Goal: Information Seeking & Learning: Learn about a topic

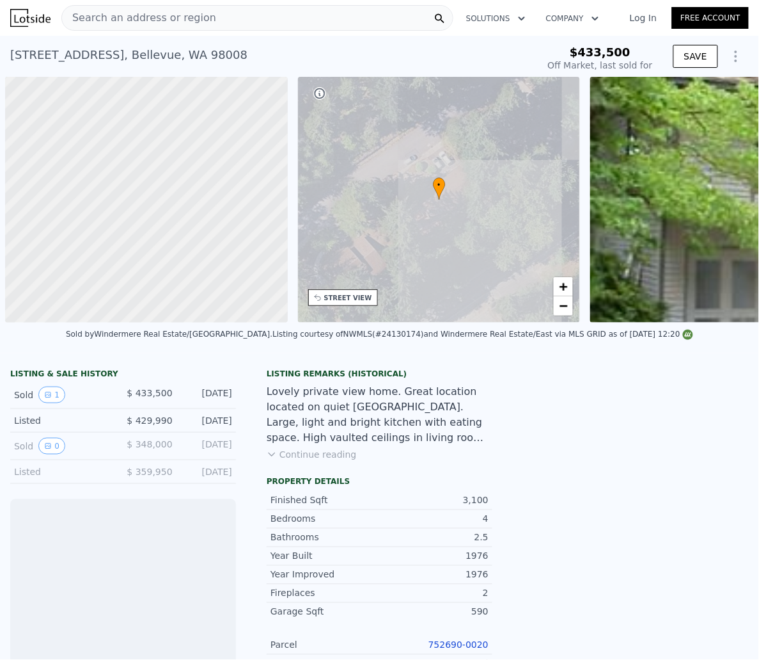
scroll to position [0, 4]
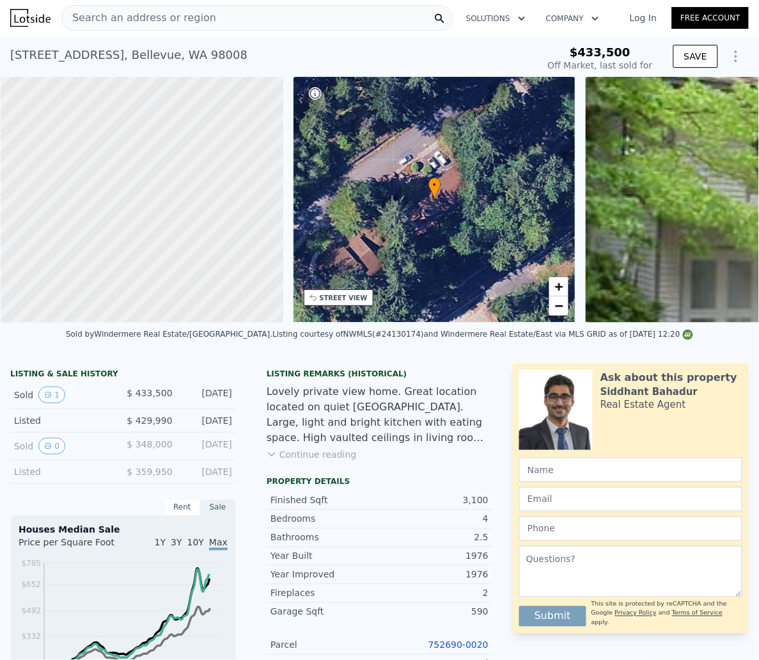
click at [310, 300] on icon at bounding box center [315, 297] width 10 height 10
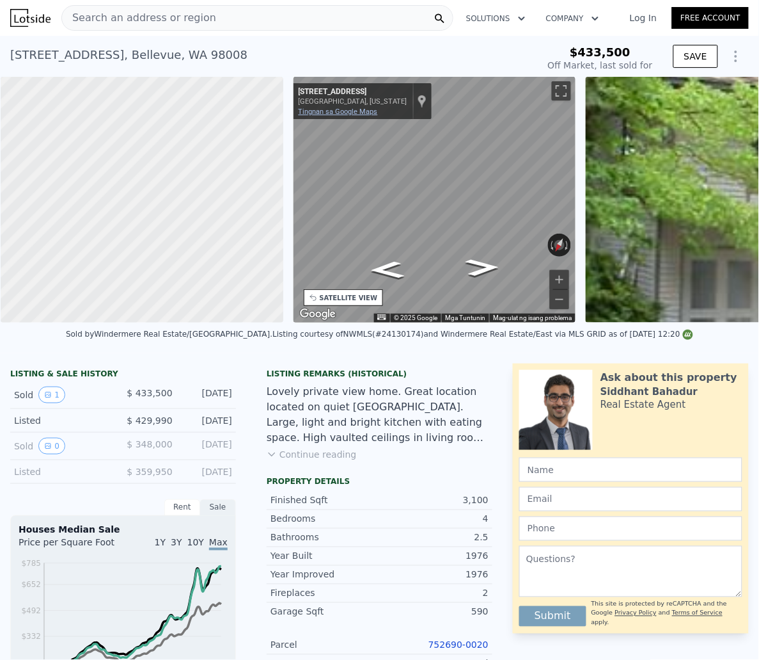
click at [363, 108] on link "Tingnan sa Google Maps" at bounding box center [338, 111] width 79 height 8
type input "$ 2,316,000"
type input "$ 1,634,059"
drag, startPoint x: 629, startPoint y: 51, endPoint x: 571, endPoint y: 52, distance: 58.3
click at [571, 52] on div "$433,500" at bounding box center [600, 52] width 105 height 13
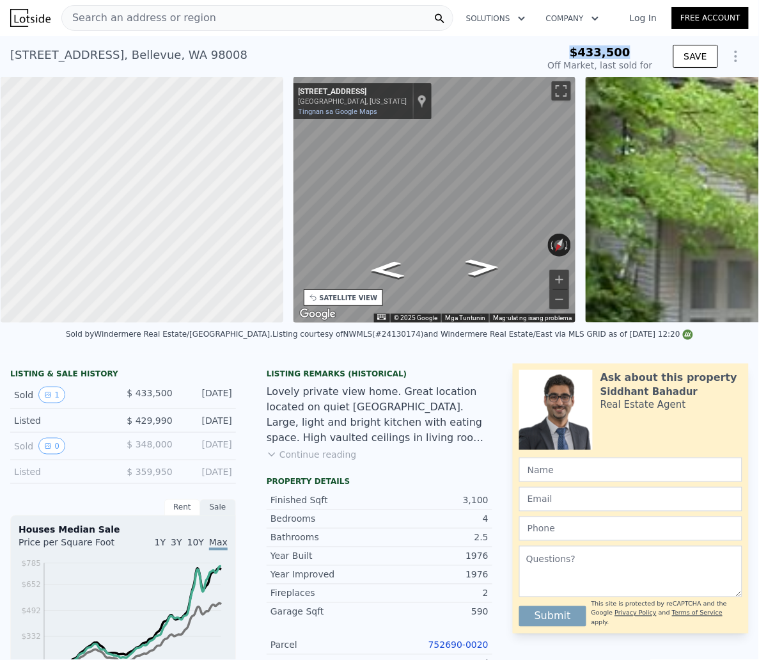
copy span "$433,500"
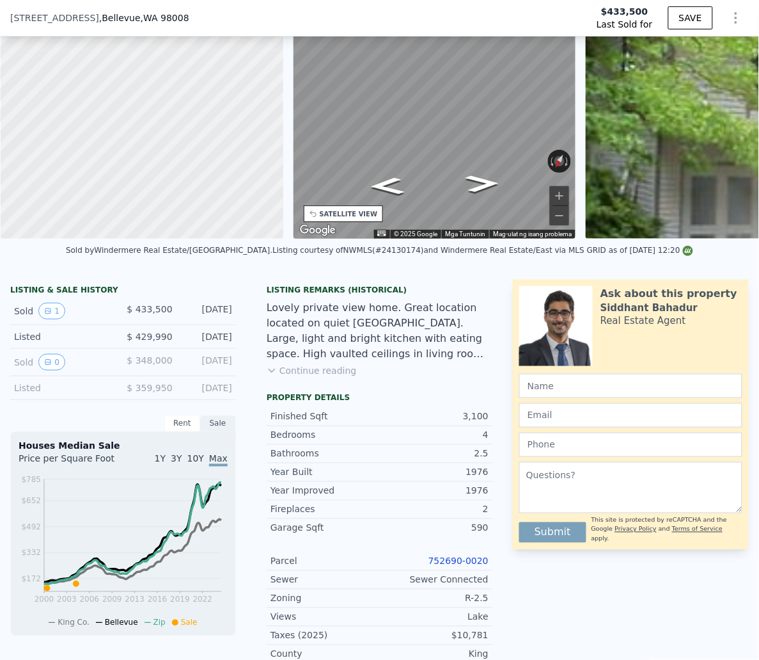
scroll to position [144, 0]
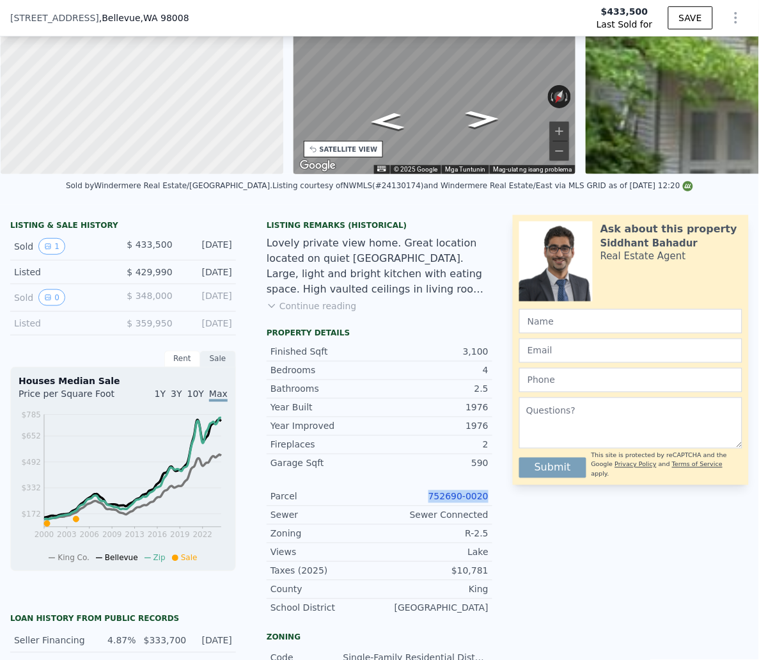
drag, startPoint x: 493, startPoint y: 509, endPoint x: 416, endPoint y: 510, distance: 77.4
click at [416, 510] on div "Property details Finished Sqft 3,100 Bedrooms 4 Bathrooms 2.5 Year Built 1976 Y…" at bounding box center [380, 477] width 246 height 299
copy link "752690-0020"
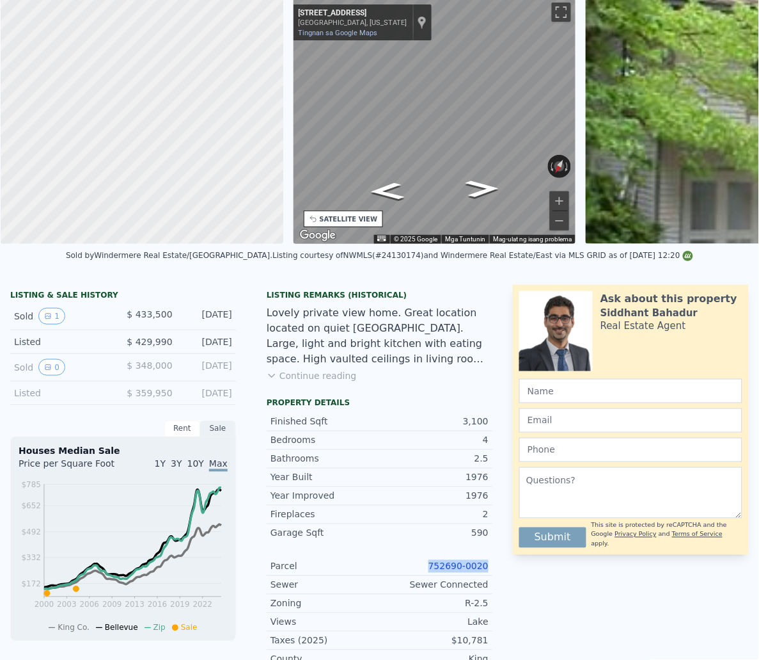
scroll to position [4, 0]
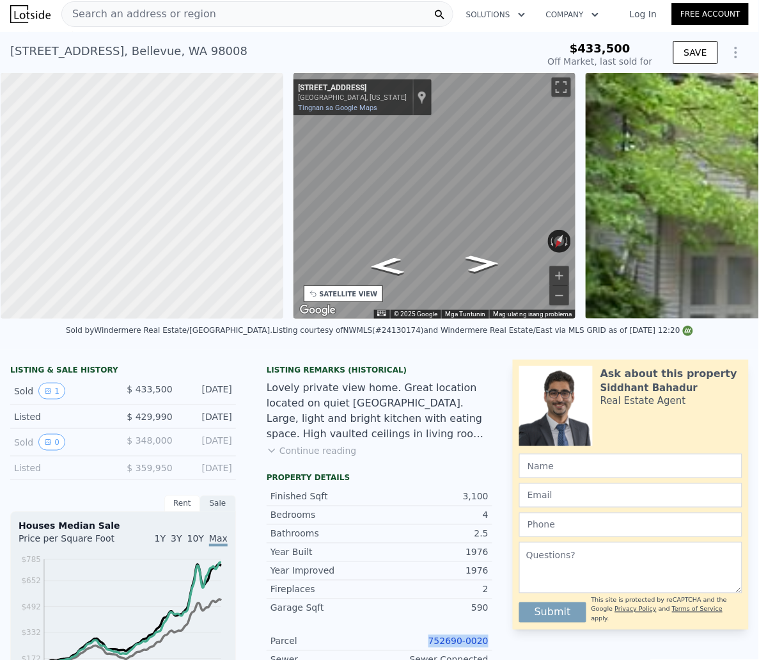
click at [235, 18] on div "Search an address or region" at bounding box center [257, 14] width 392 height 26
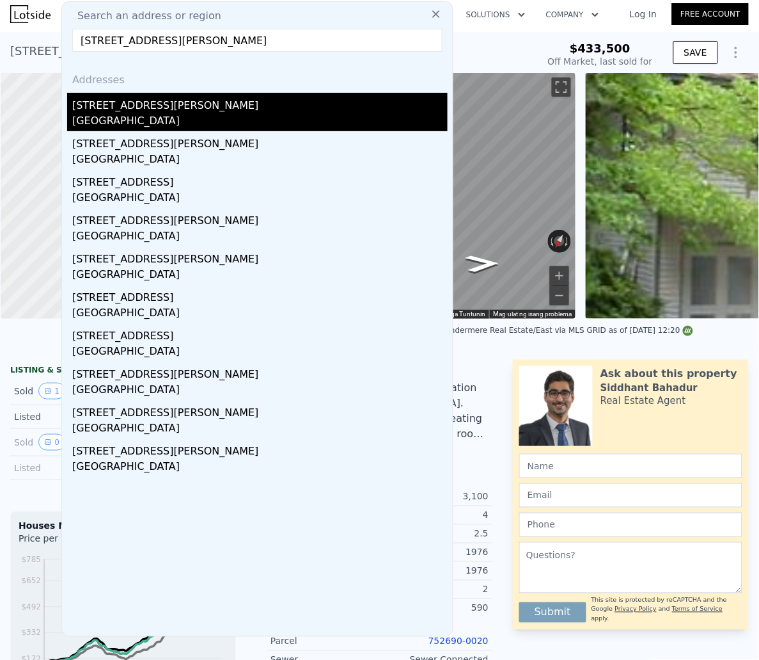
type input "[STREET_ADDRESS][PERSON_NAME]"
click at [216, 109] on div "[STREET_ADDRESS][PERSON_NAME]" at bounding box center [260, 103] width 376 height 20
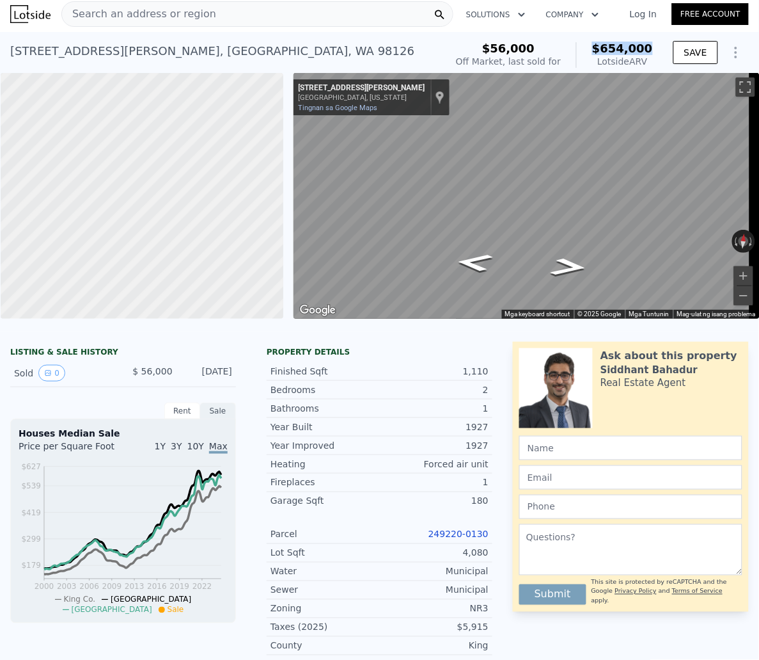
drag, startPoint x: 645, startPoint y: 50, endPoint x: 588, endPoint y: 46, distance: 57.1
click at [588, 46] on div "$56,000 Off Market, last sold for $654,000 Lotside ARV" at bounding box center [554, 55] width 207 height 36
copy span "$654,000"
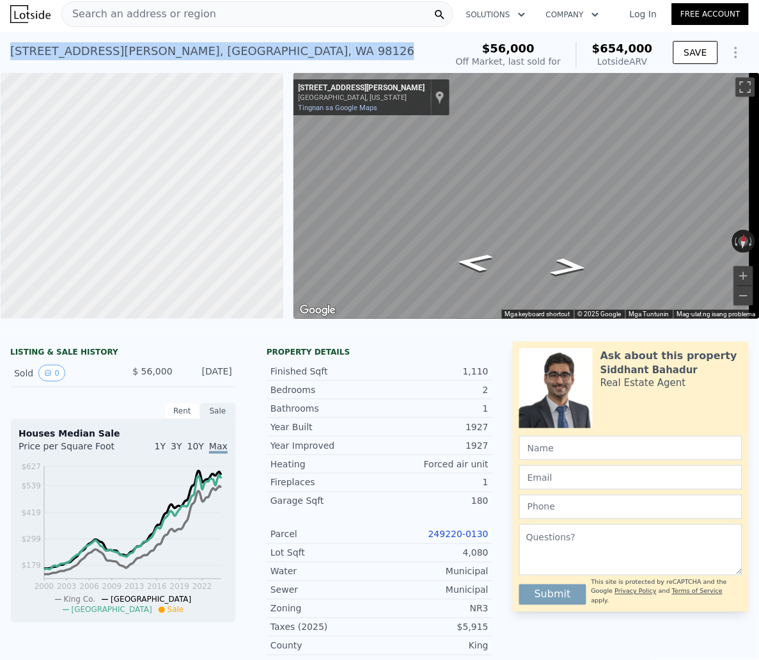
drag, startPoint x: 267, startPoint y: 50, endPoint x: 35, endPoint y: 51, distance: 231.6
click at [10, 53] on div "[STREET_ADDRESS][PERSON_NAME] Sold [DATE] for $56k (~ARV $654k )" at bounding box center [225, 55] width 431 height 36
copy div "[STREET_ADDRESS][PERSON_NAME]"
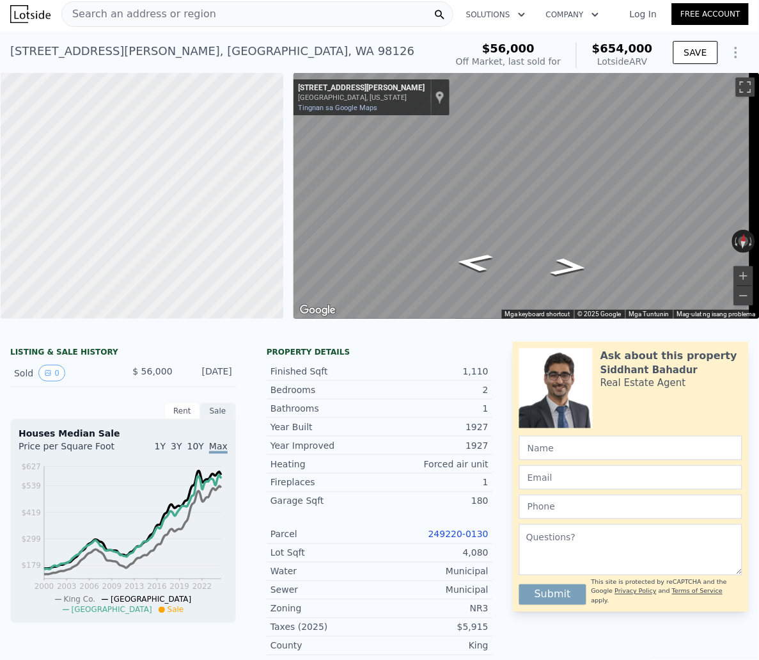
click at [225, 17] on div "Search an address or region" at bounding box center [257, 14] width 392 height 26
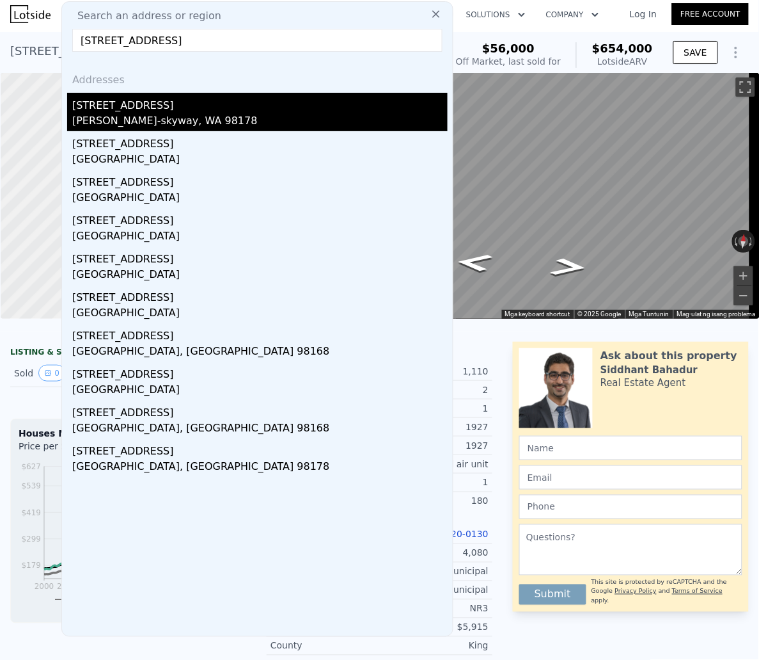
type input "[STREET_ADDRESS]"
click at [190, 121] on div "[PERSON_NAME]-skyway, WA 98178" at bounding box center [260, 122] width 376 height 18
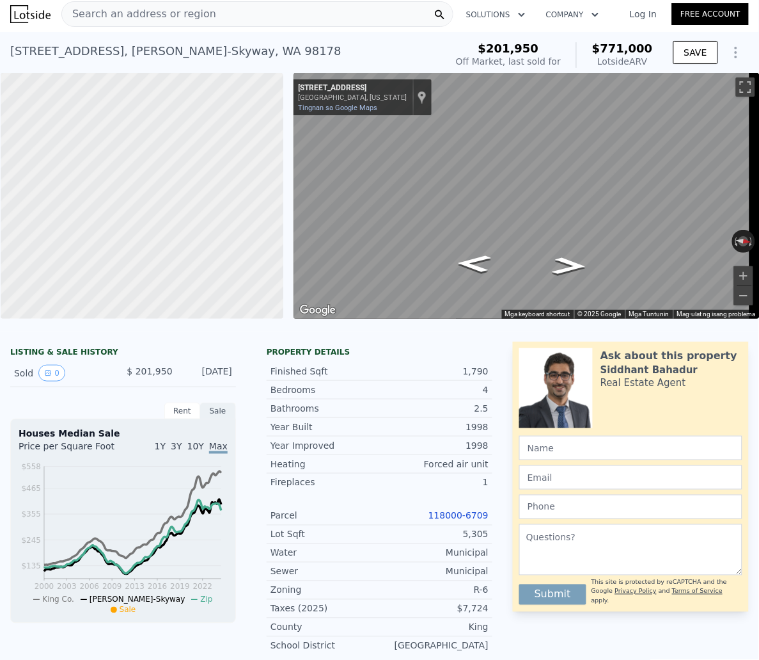
click at [224, 17] on div "Search an address or region" at bounding box center [257, 14] width 392 height 26
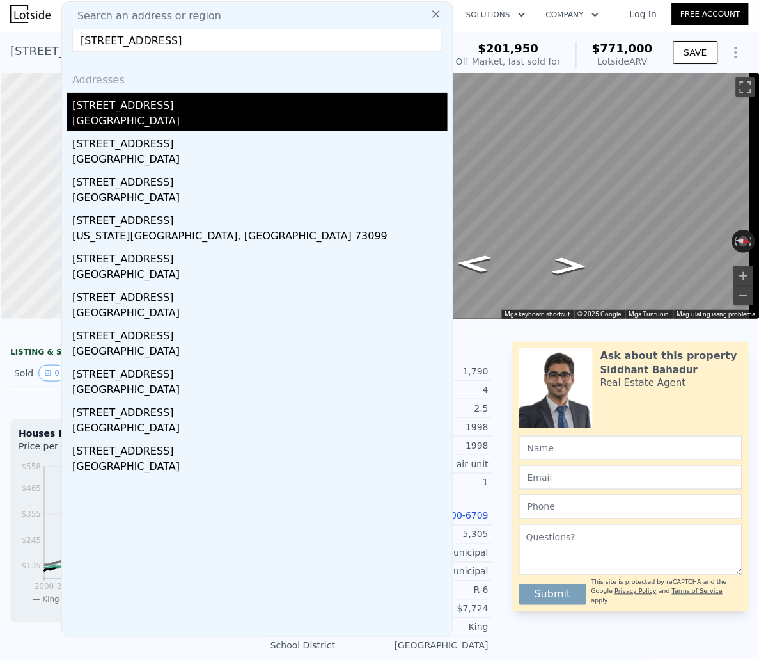
type input "[STREET_ADDRESS]"
click at [242, 123] on div "[GEOGRAPHIC_DATA]" at bounding box center [260, 122] width 376 height 18
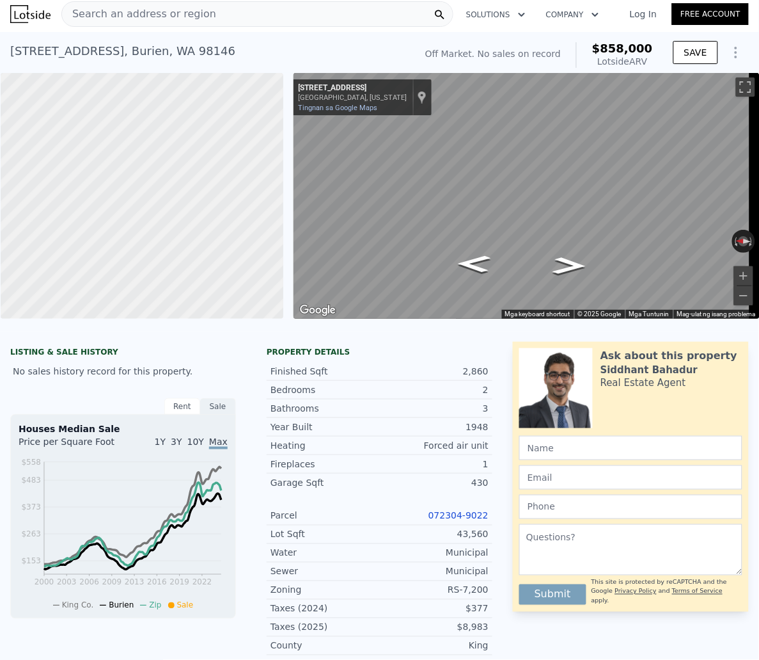
click at [649, 49] on div "Off Market. No sales on record $858,000 Lotside ARV SAVE" at bounding box center [584, 55] width 329 height 36
drag, startPoint x: 651, startPoint y: 51, endPoint x: 589, endPoint y: 53, distance: 61.5
click at [589, 53] on div "Off Market. No sales on record $858,000 Lotside ARV SAVE" at bounding box center [584, 55] width 329 height 36
copy span "$858,000"
drag, startPoint x: 258, startPoint y: 49, endPoint x: 110, endPoint y: 48, distance: 148.4
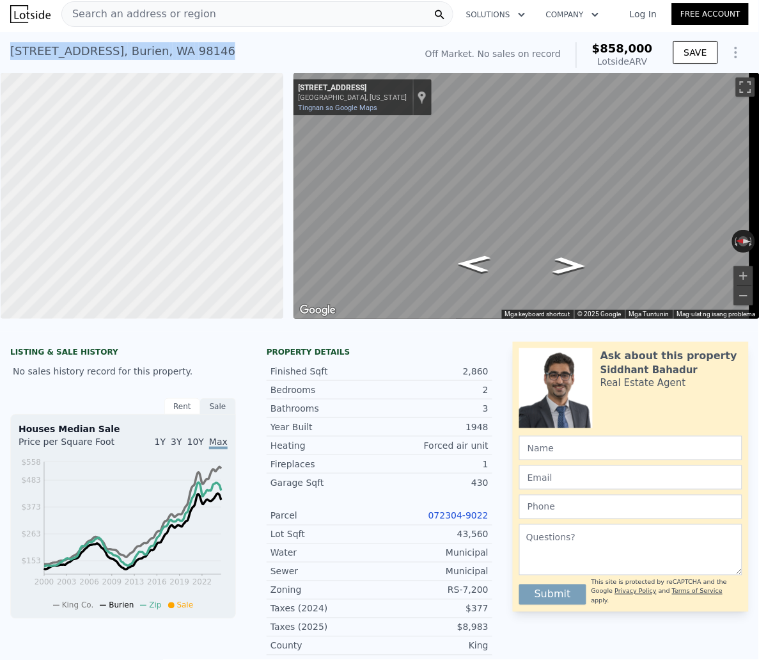
click at [10, 51] on div "[STREET_ADDRESS] No sales on record (~ARV $858k )" at bounding box center [210, 55] width 400 height 36
copy div "[STREET_ADDRESS]"
drag, startPoint x: 658, startPoint y: 50, endPoint x: 644, endPoint y: 49, distance: 13.5
click at [644, 49] on div "Off Market. No sales on record $858,000 Lotside ARV SAVE" at bounding box center [584, 55] width 329 height 36
click at [646, 49] on div "Off Market. No sales on record $858,000 Lotside ARV" at bounding box center [539, 55] width 238 height 36
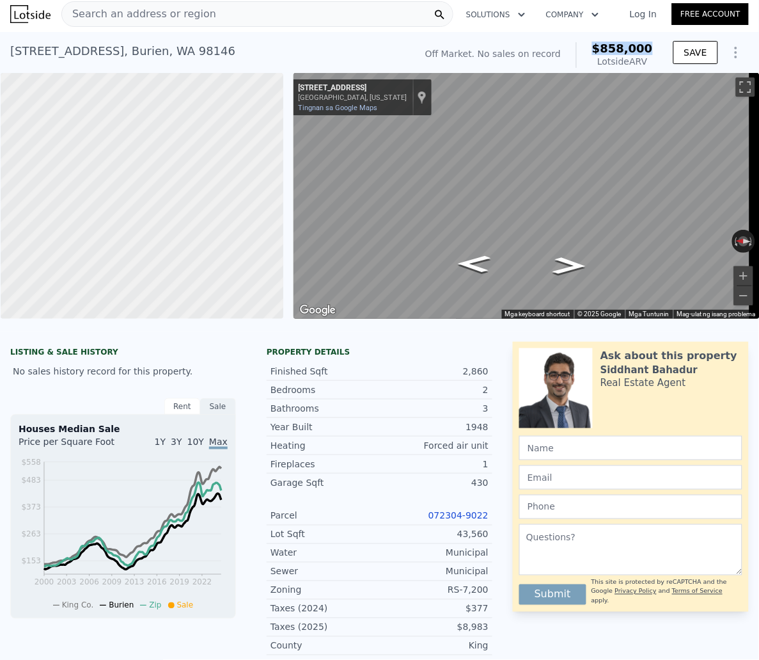
drag, startPoint x: 650, startPoint y: 49, endPoint x: 574, endPoint y: 43, distance: 76.4
click at [574, 43] on div "Off Market. No sales on record $858,000 Lotside ARV SAVE" at bounding box center [584, 55] width 329 height 36
click at [365, 108] on link "Tingnan sa Google Maps" at bounding box center [338, 108] width 79 height 8
